Goal: Task Accomplishment & Management: Manage account settings

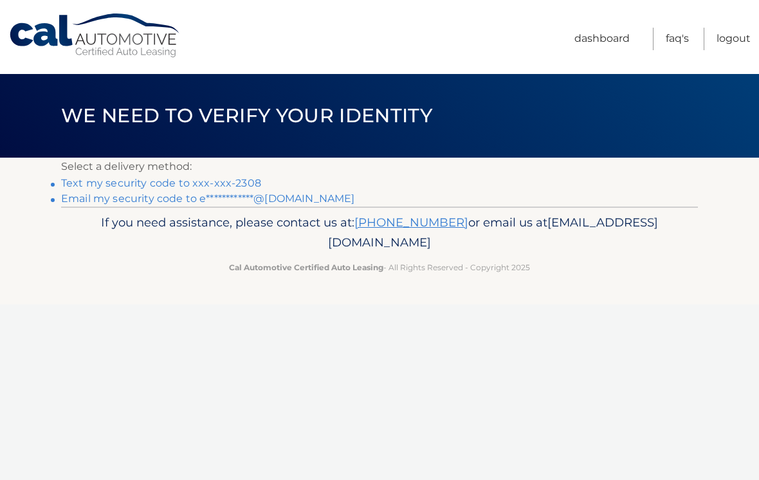
click at [250, 177] on link "Text my security code to xxx-xxx-2308" at bounding box center [161, 183] width 200 height 12
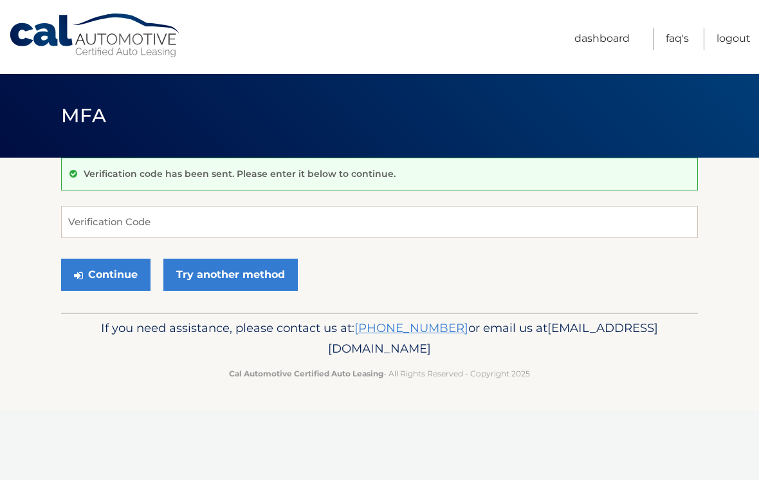
click at [258, 176] on p "Verification code has been sent. Please enter it below to continue." at bounding box center [240, 174] width 312 height 12
click at [99, 215] on input "Verification Code" at bounding box center [379, 222] width 637 height 32
type input "571962"
click at [120, 273] on button "Continue" at bounding box center [105, 274] width 89 height 32
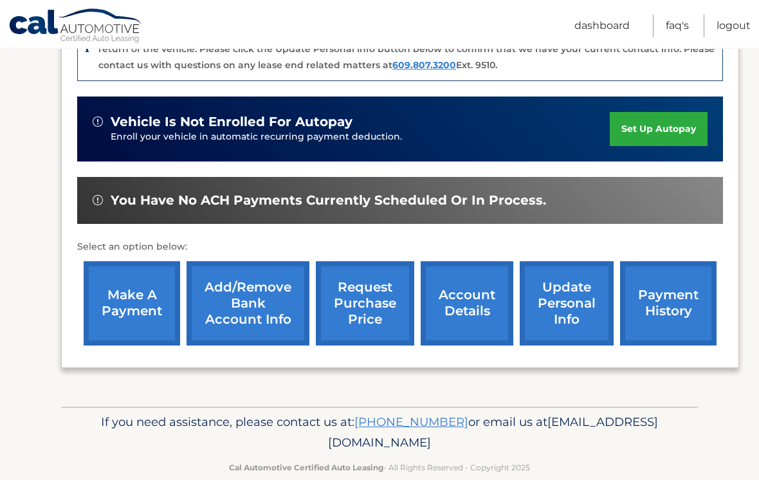
scroll to position [355, 0]
click at [125, 294] on link "make a payment" at bounding box center [132, 303] width 96 height 84
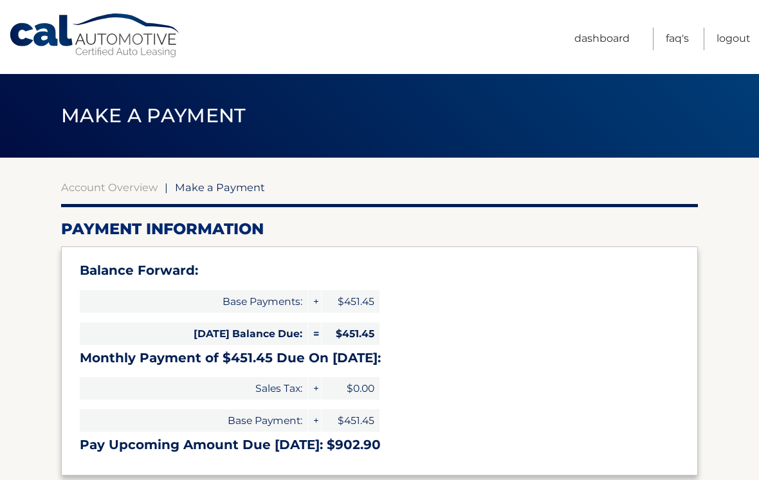
select select "YWQ2YmUxNTMtOWYwMS00MTEyLTlkYmQtNDQyNTJjNzRjYmVl"
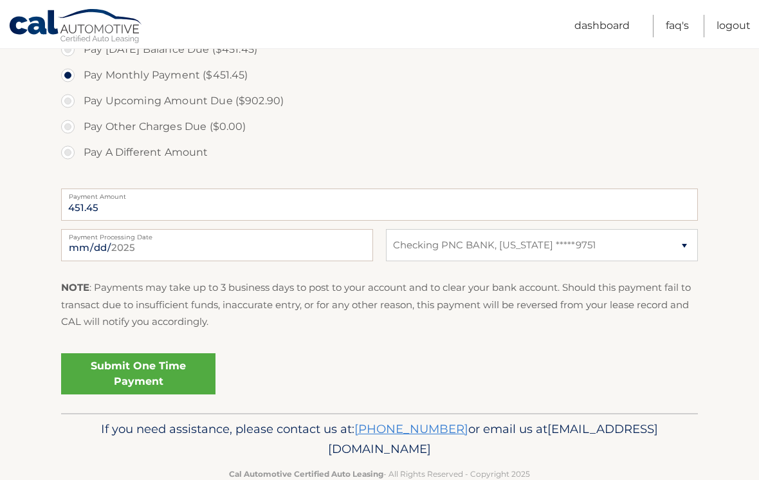
scroll to position [470, 0]
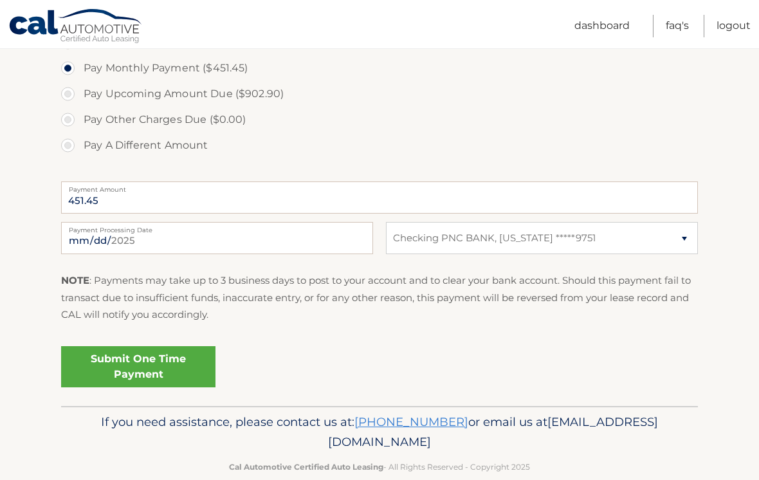
click at [116, 365] on link "Submit One Time Payment" at bounding box center [138, 366] width 154 height 41
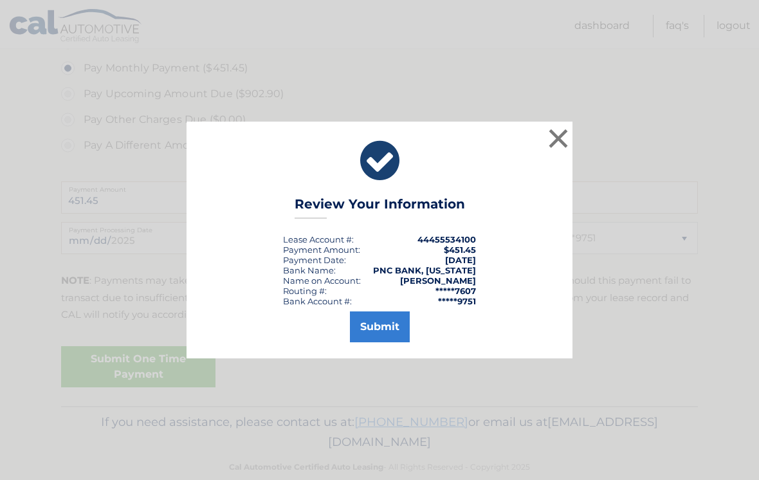
click at [383, 336] on button "Submit" at bounding box center [380, 326] width 60 height 31
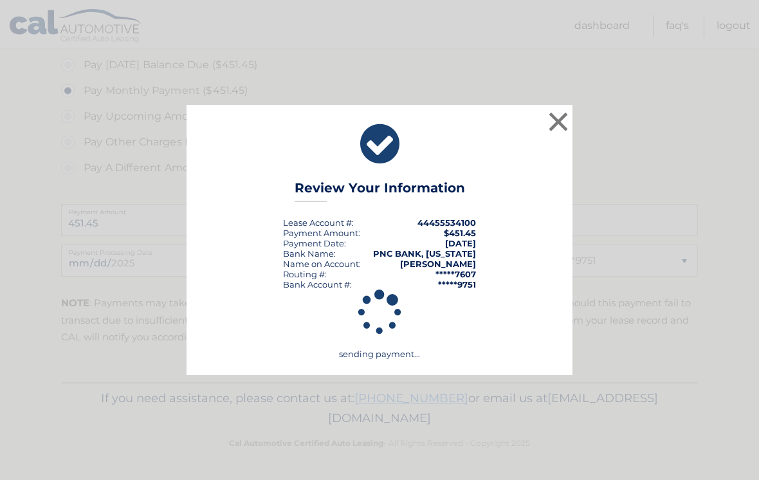
scroll to position [424, 0]
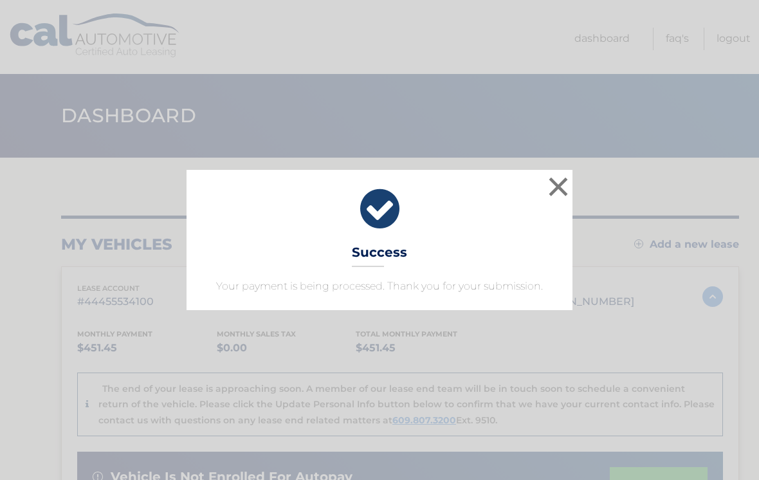
click at [566, 194] on button "×" at bounding box center [558, 187] width 26 height 26
